Goal: Information Seeking & Learning: Understand process/instructions

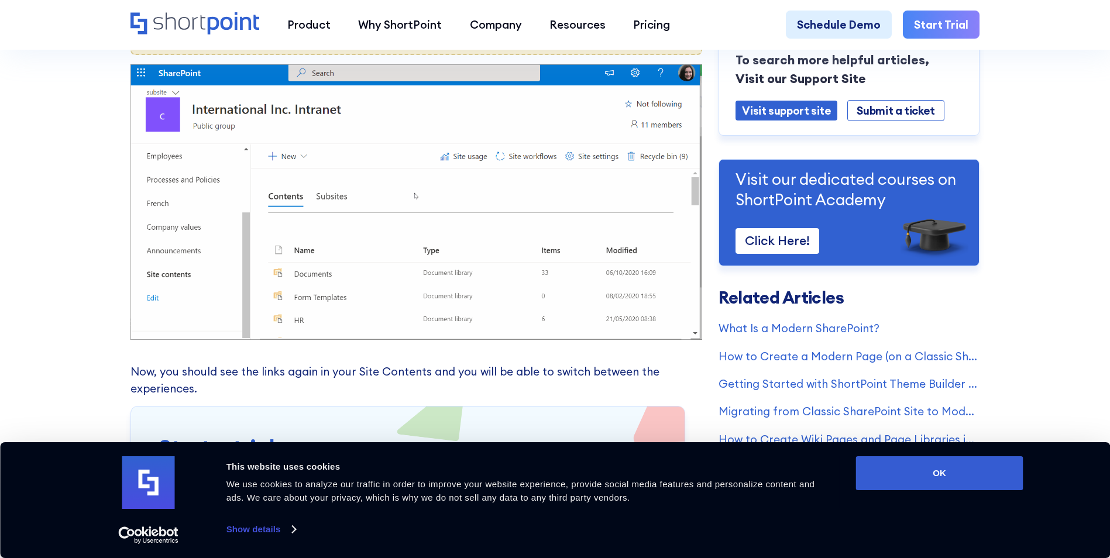
scroll to position [1053, 0]
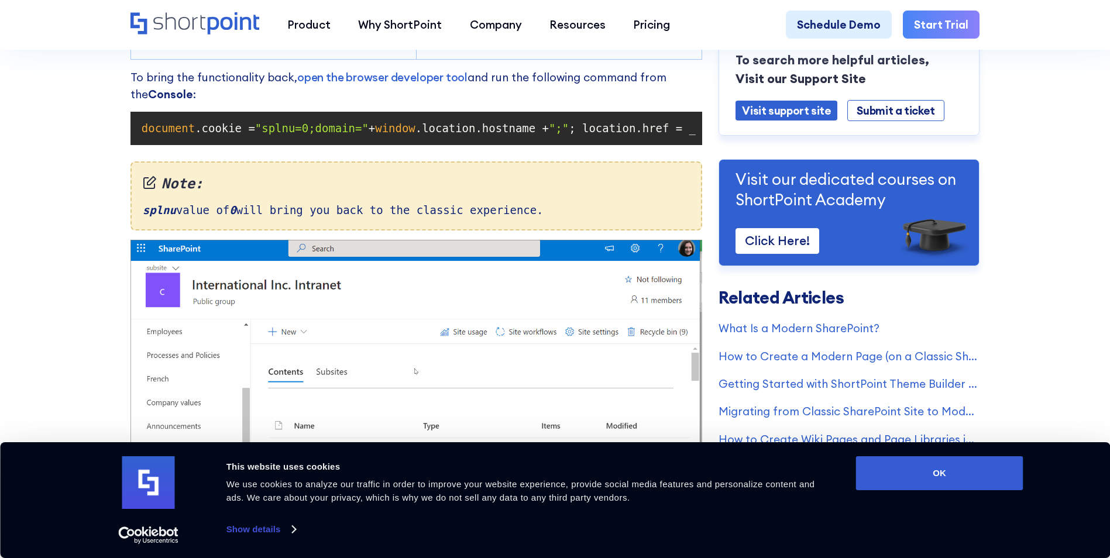
click at [294, 135] on span ""splnu=0;domain="" at bounding box center [311, 128] width 113 height 13
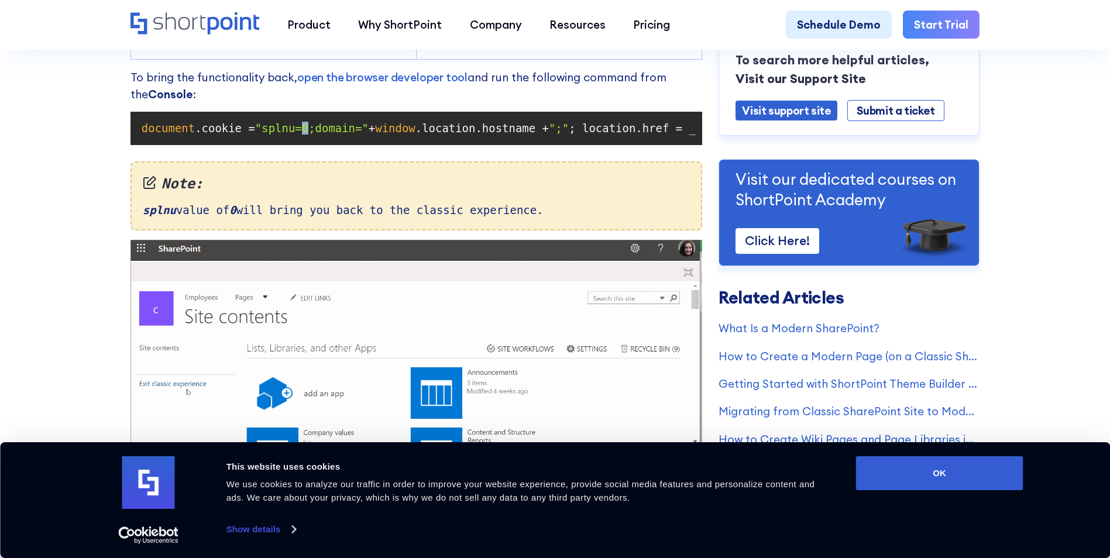
click at [294, 135] on span ""splnu=0;domain="" at bounding box center [311, 128] width 113 height 13
drag, startPoint x: 294, startPoint y: 143, endPoint x: 293, endPoint y: 135, distance: 7.7
click at [293, 135] on span ""splnu=0;domain="" at bounding box center [311, 128] width 113 height 13
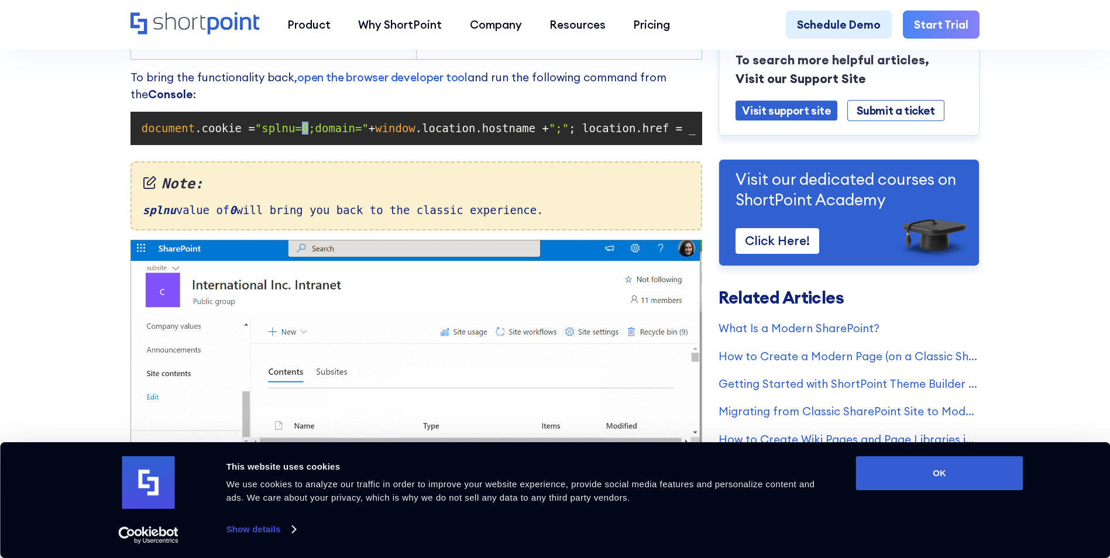
click at [293, 135] on span ""splnu=0;domain="" at bounding box center [311, 128] width 113 height 13
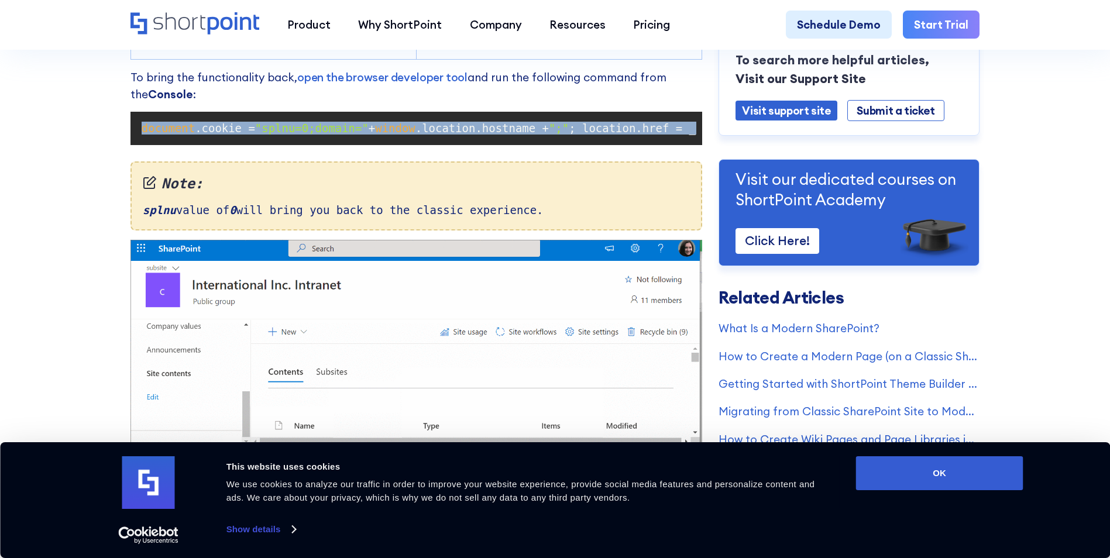
click at [293, 135] on span ""splnu=0;domain="" at bounding box center [311, 128] width 113 height 13
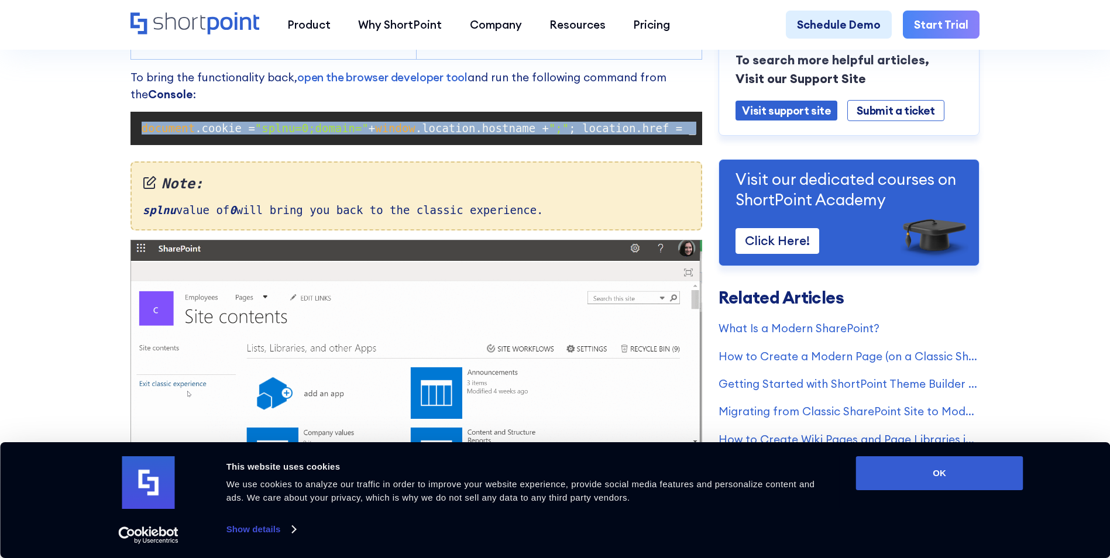
copy code "document .cookie = "splnu=0;domain=" + window .location.hostname + ";" ; locati…"
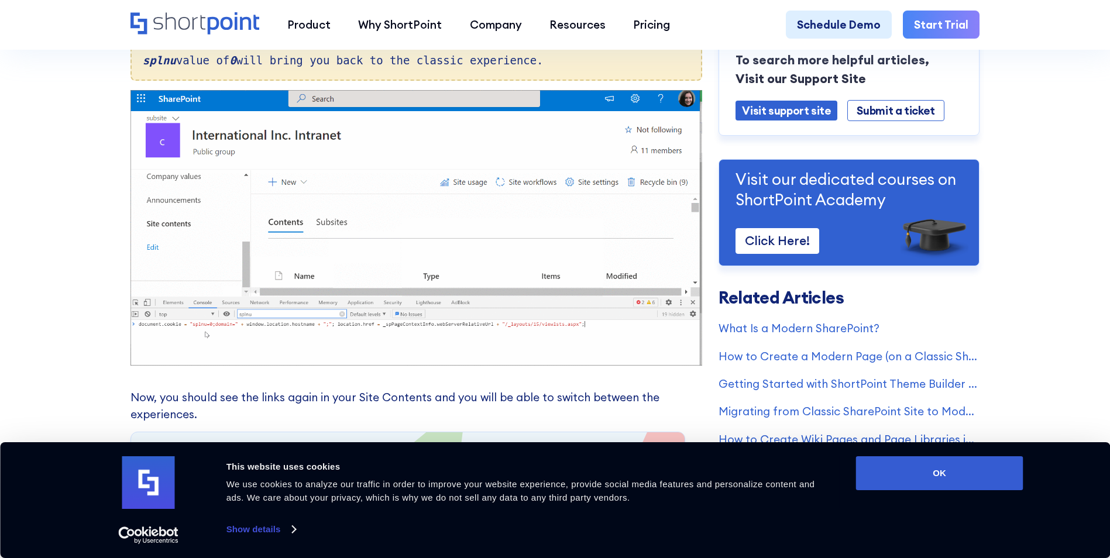
scroll to position [1228, 0]
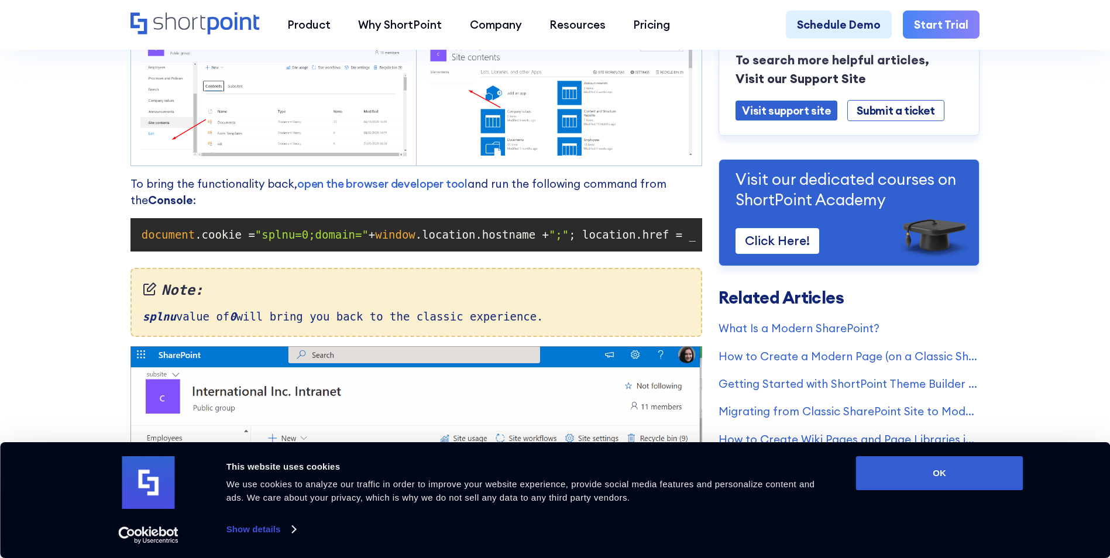
scroll to position [1111, 0]
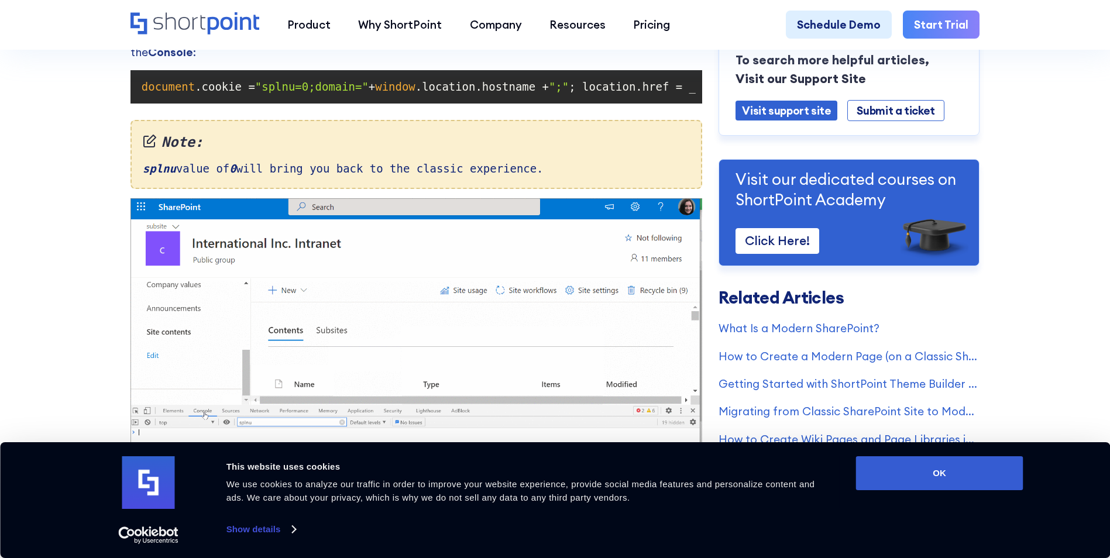
click at [549, 93] on span "";"" at bounding box center [559, 86] width 20 height 13
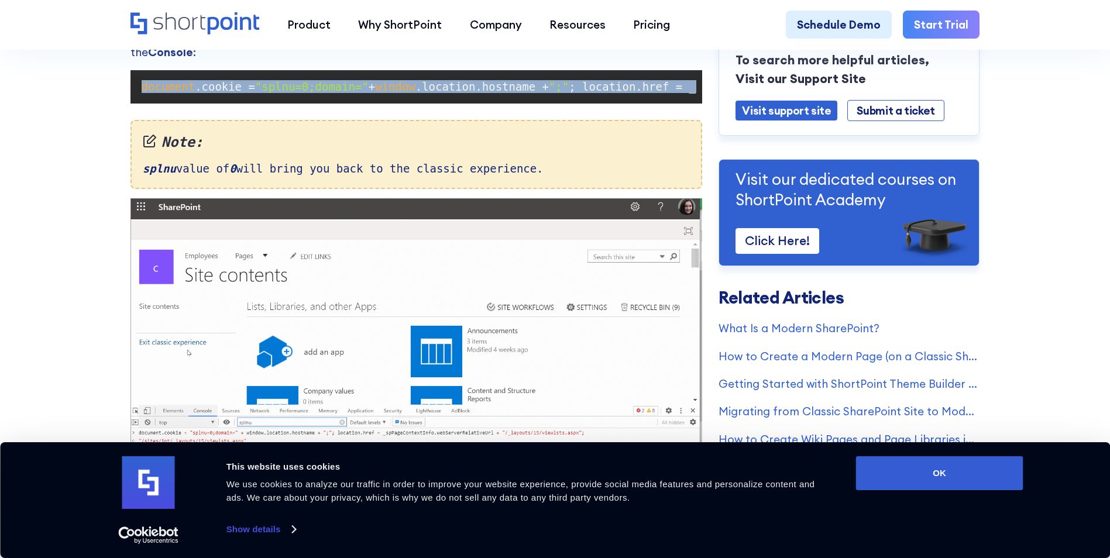
copy code "document .cookie = "splnu=0;domain=" + window .location.hostname + ";" ; locati…"
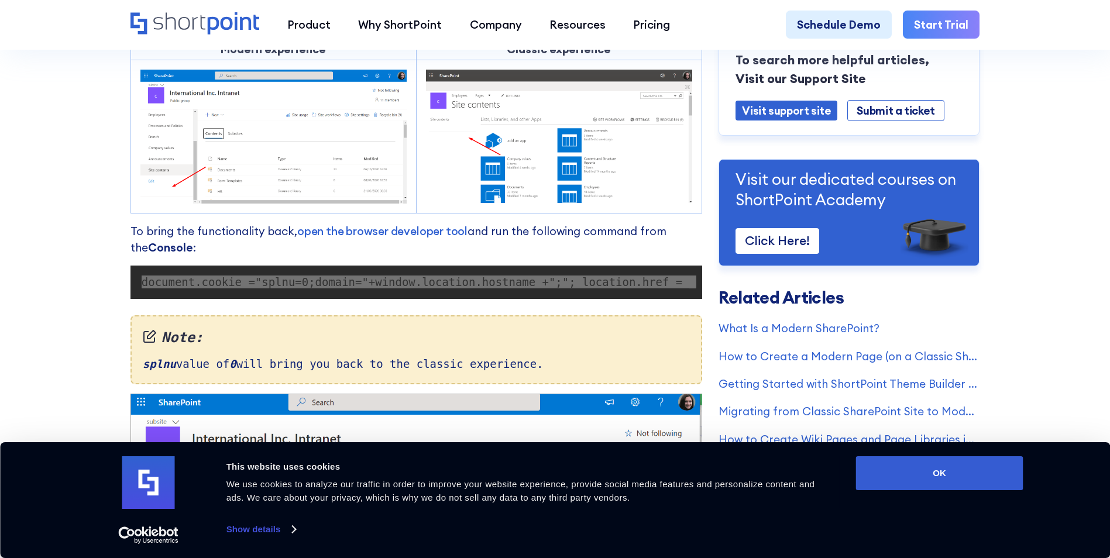
scroll to position [936, 0]
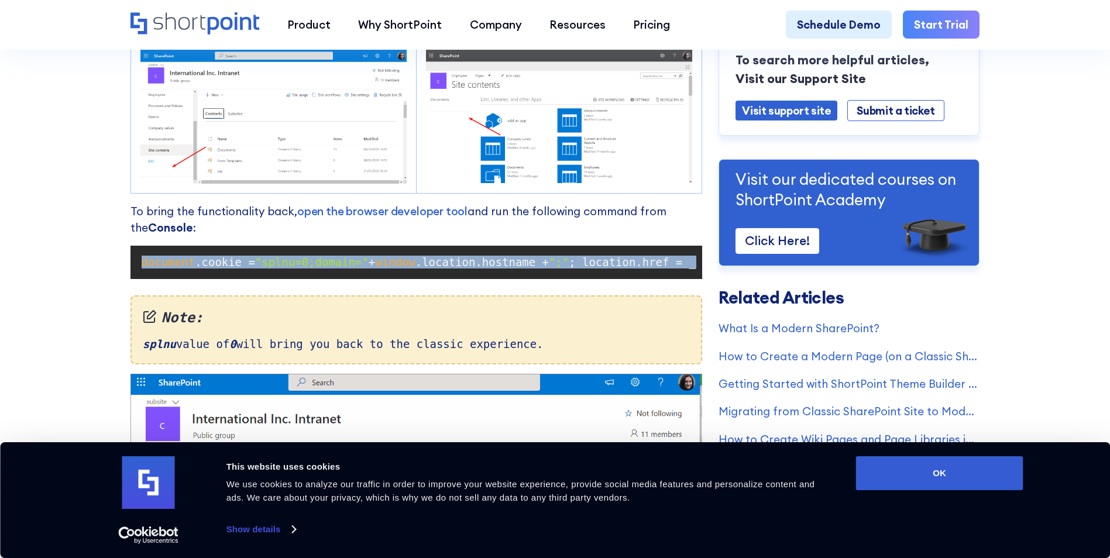
click at [550, 269] on span "";"" at bounding box center [559, 262] width 20 height 13
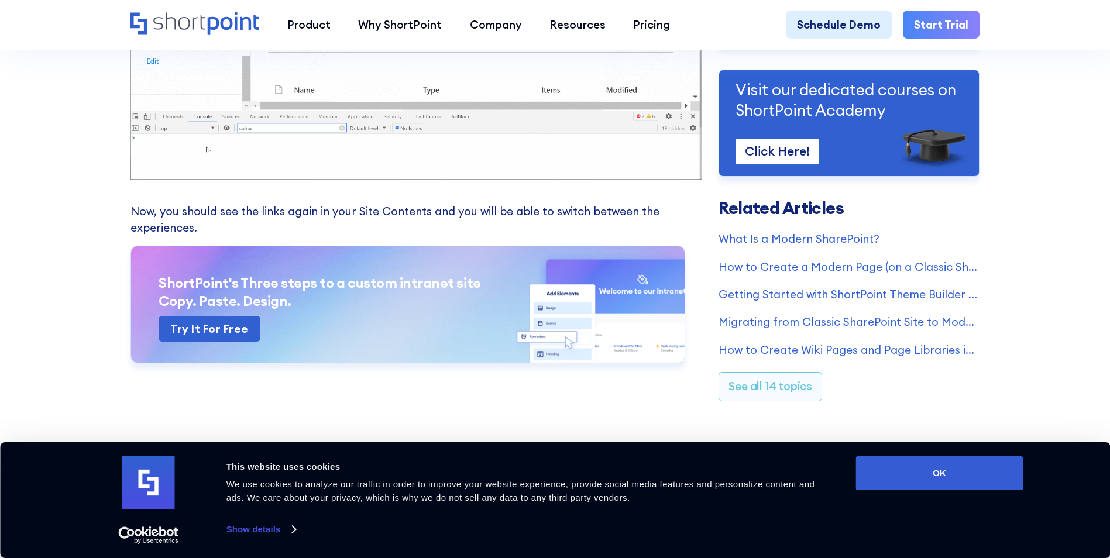
scroll to position [1287, 0]
